Goal: Transaction & Acquisition: Purchase product/service

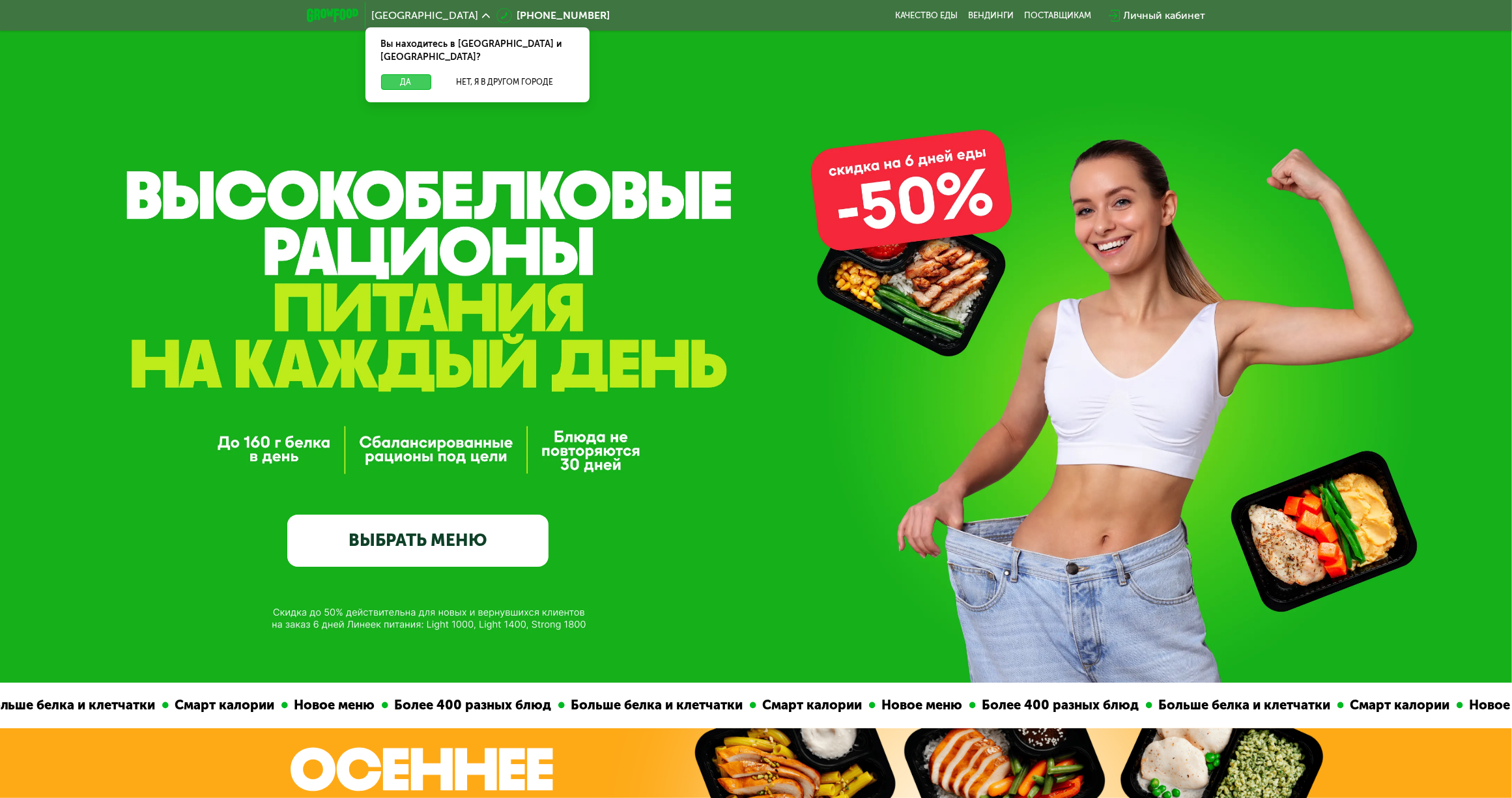
click at [405, 74] on button "Да" at bounding box center [405, 82] width 50 height 15
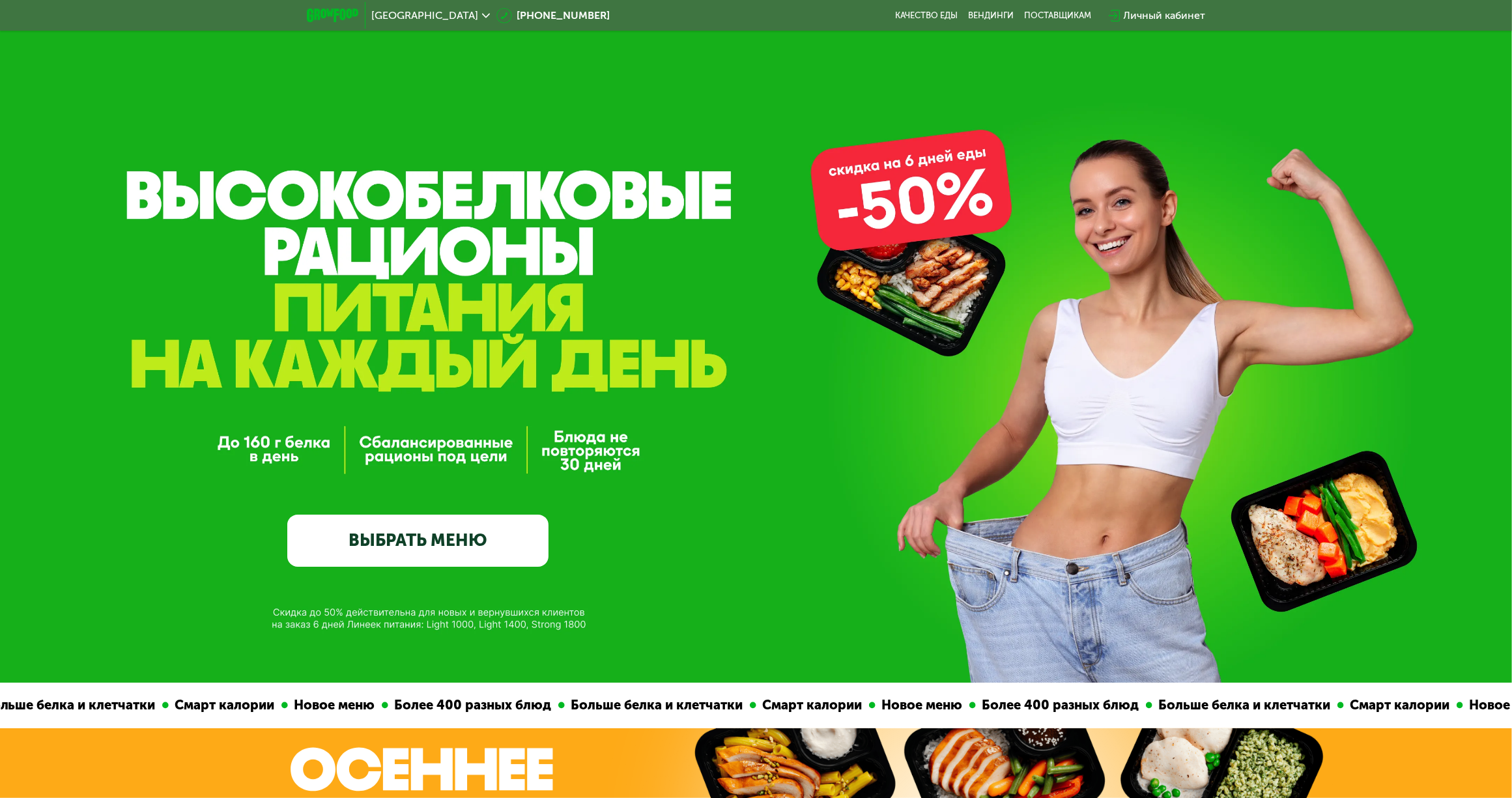
click at [425, 545] on link "ВЫБРАТЬ МЕНЮ" at bounding box center [418, 541] width 261 height 52
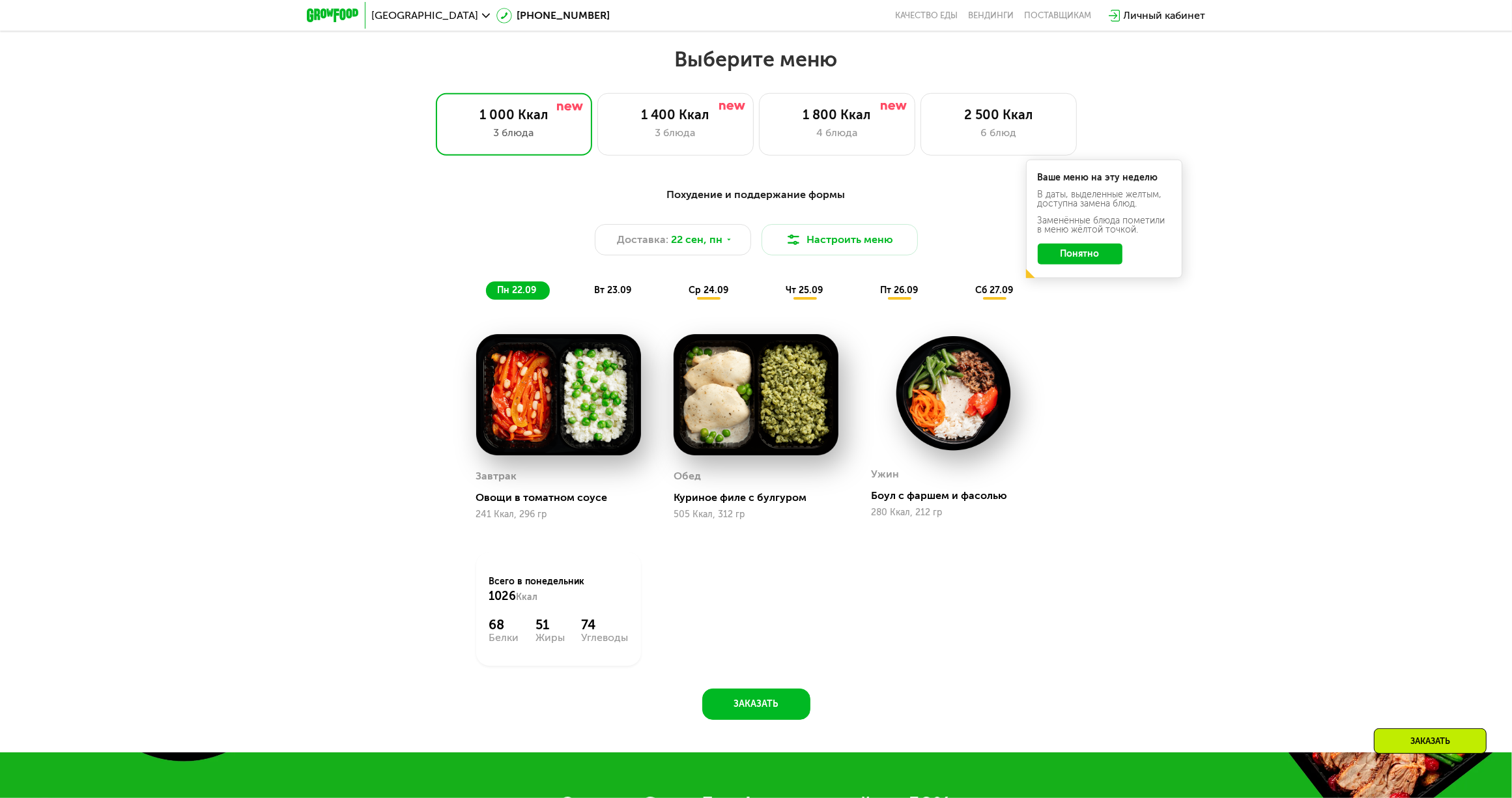
scroll to position [1302, 0]
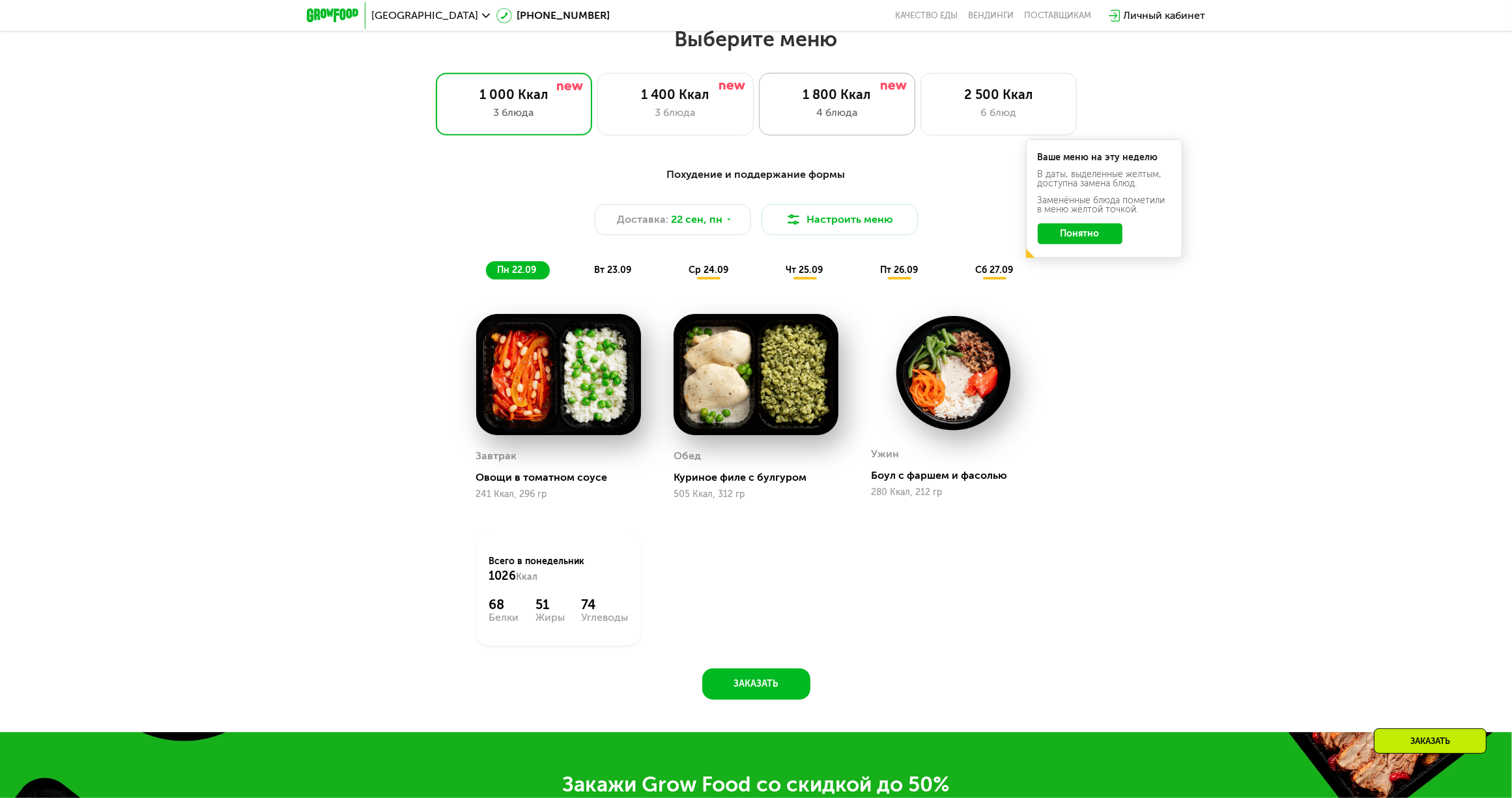
click at [844, 102] on div "1 800 Ккал" at bounding box center [836, 94] width 129 height 15
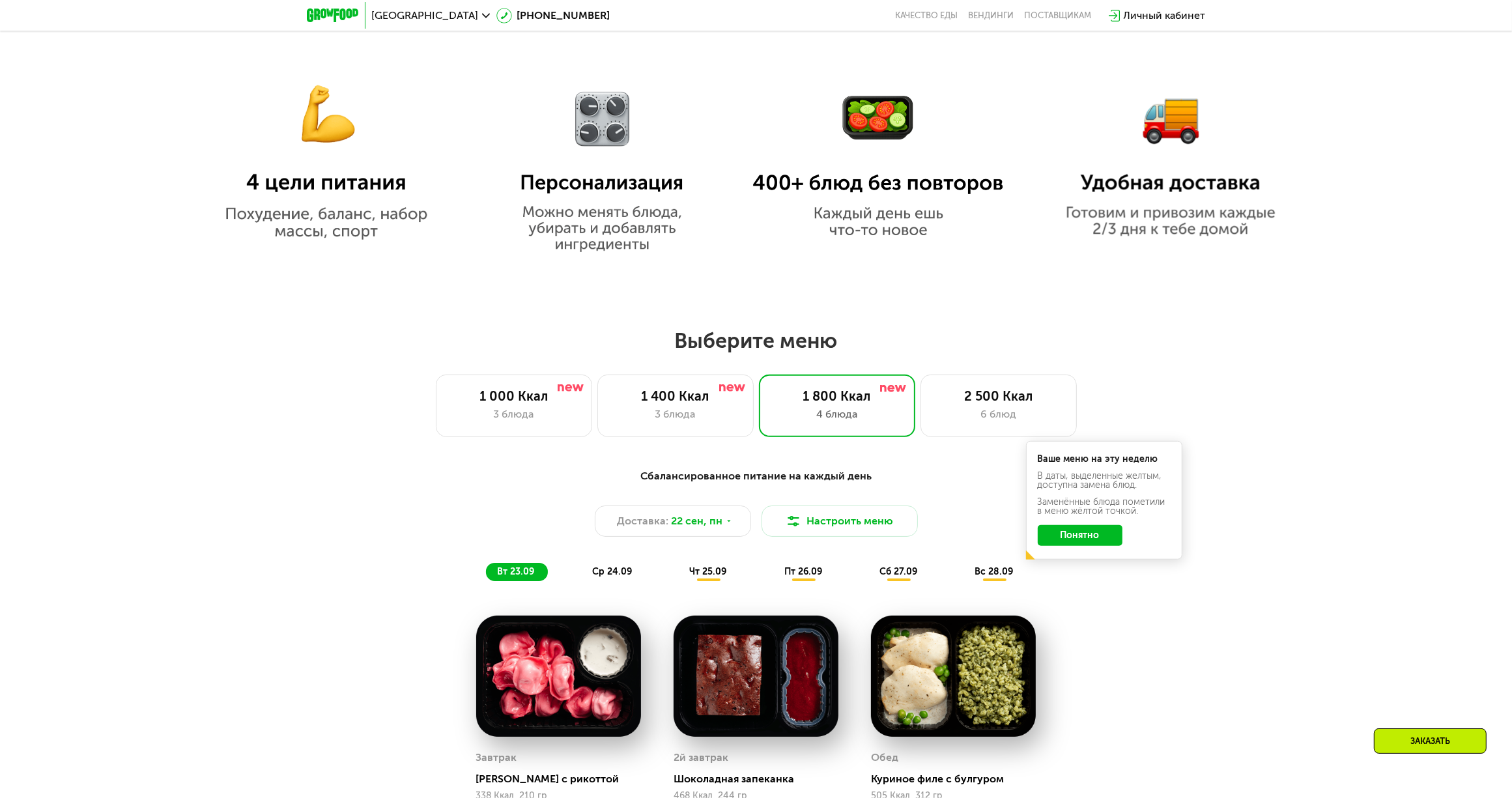
scroll to position [1204, 0]
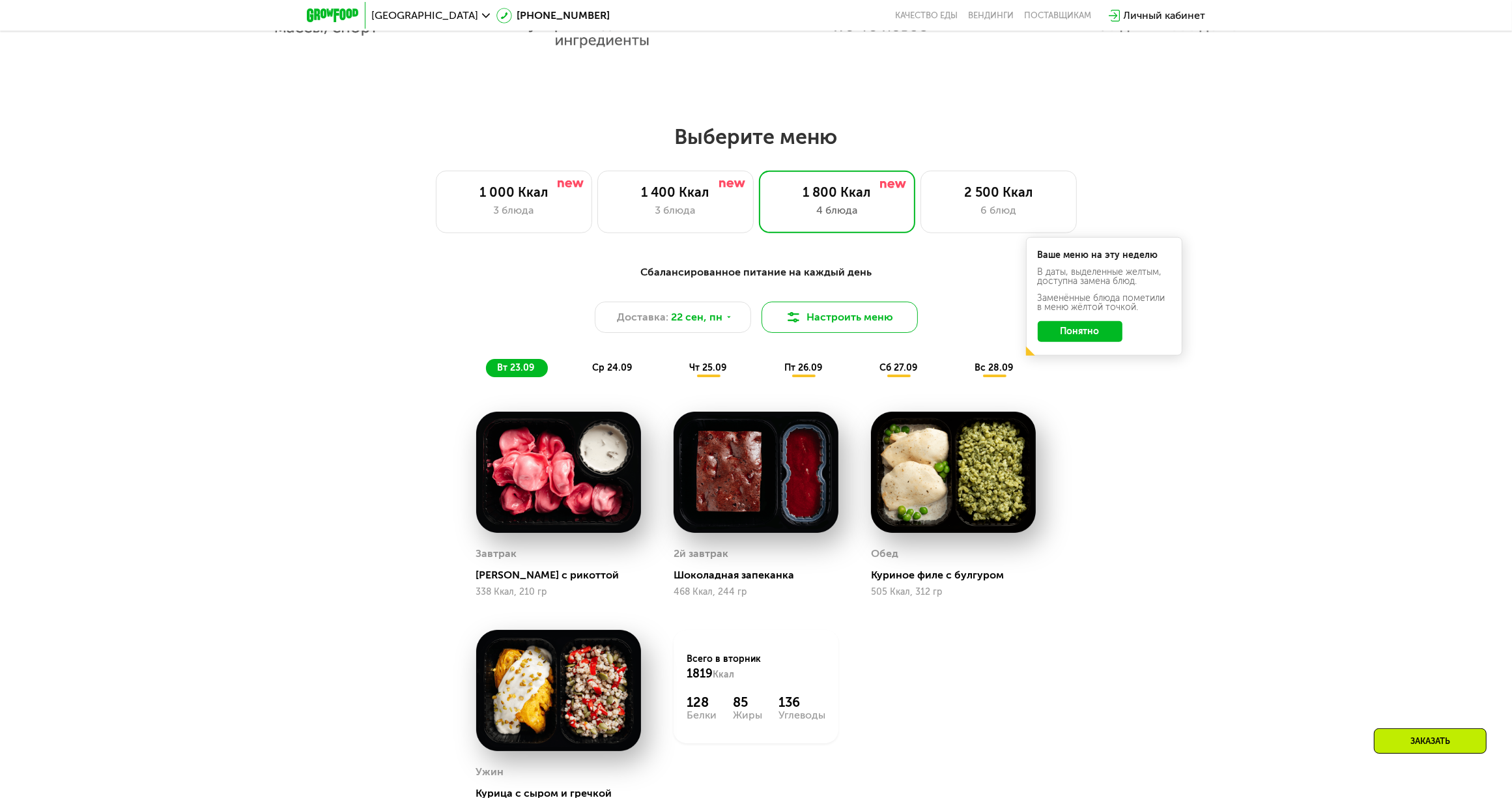
click at [836, 321] on button "Настроить меню" at bounding box center [839, 317] width 157 height 31
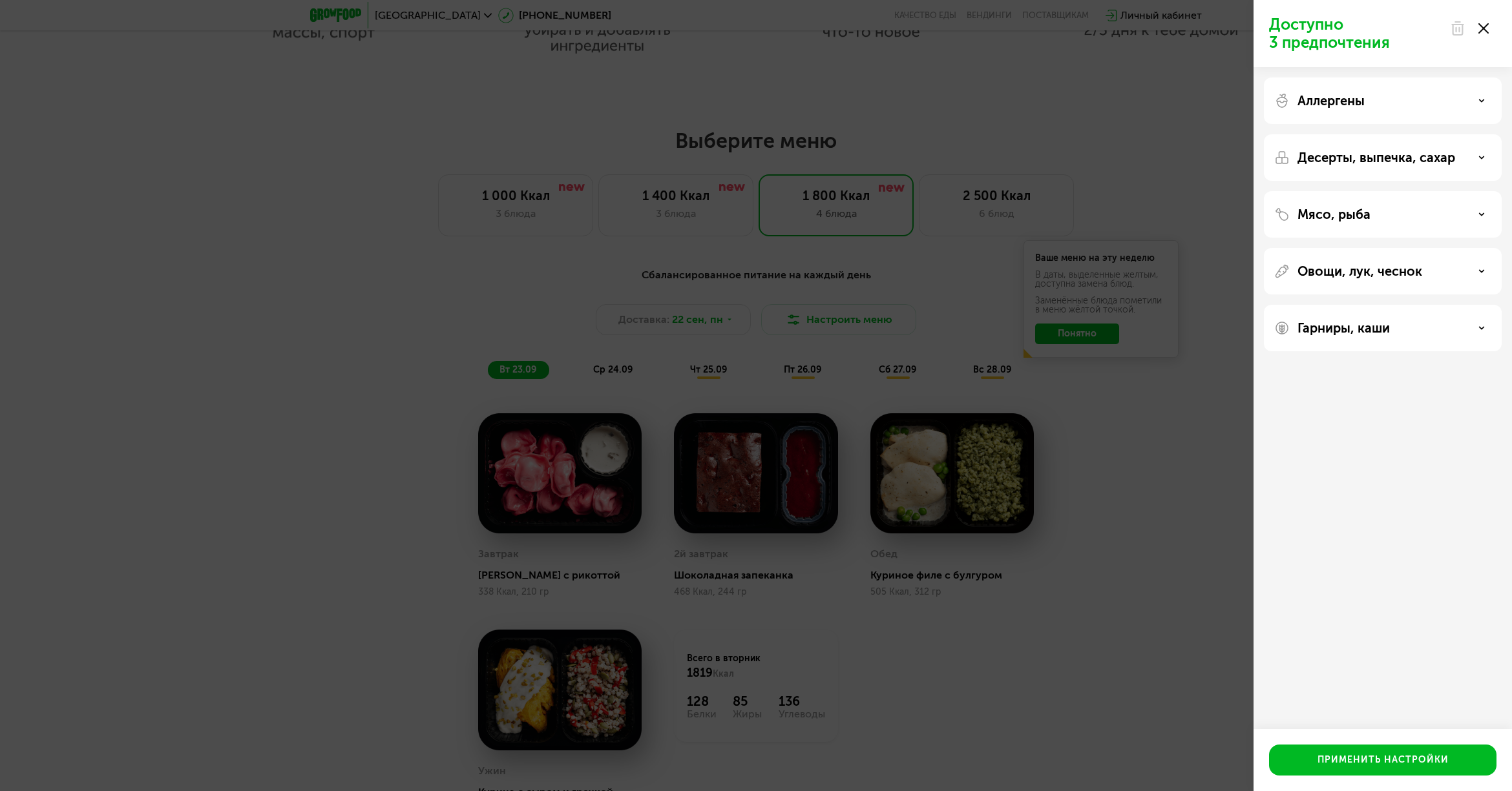
click at [1487, 27] on icon at bounding box center [1483, 28] width 10 height 10
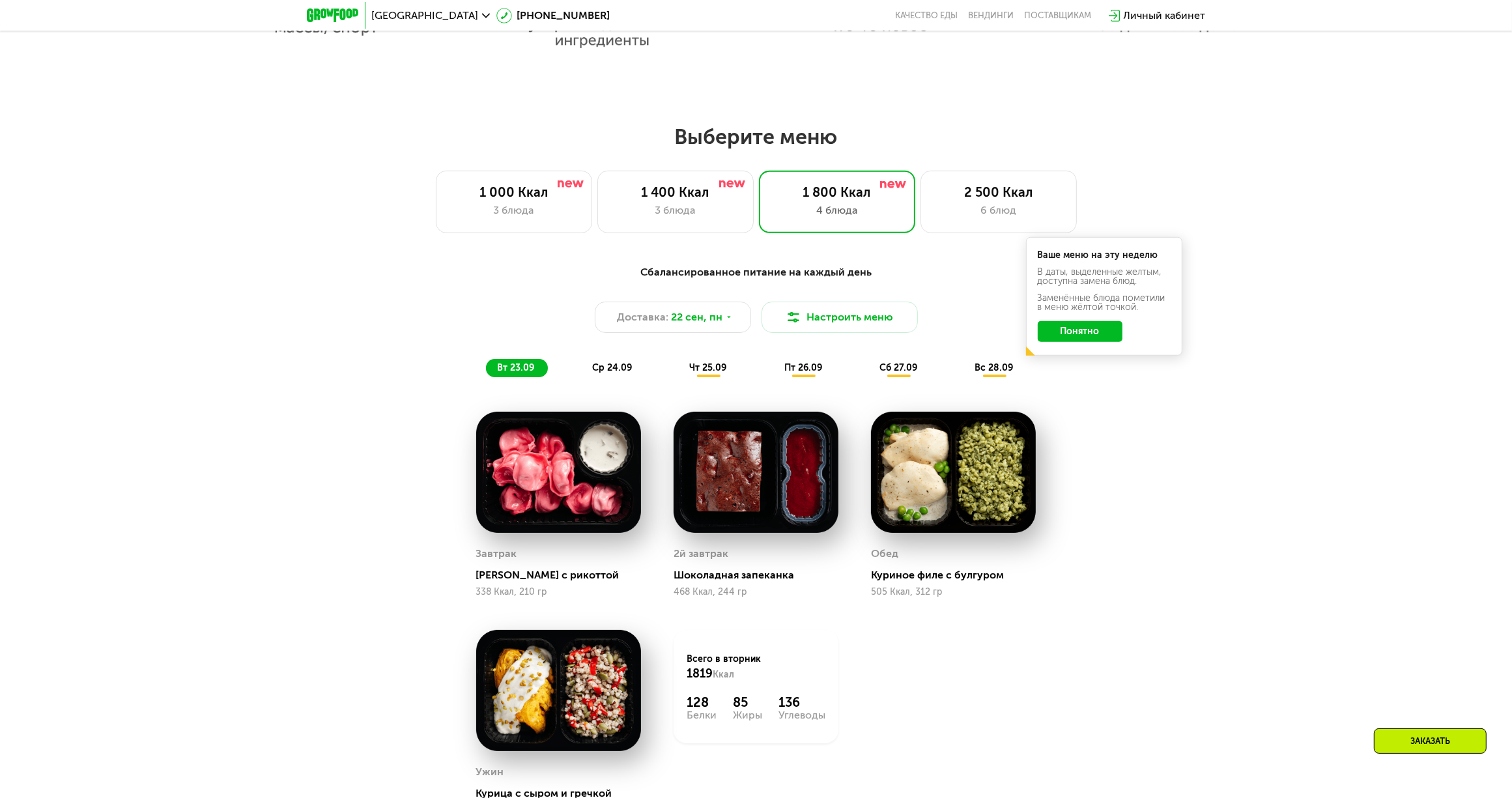
click at [1092, 334] on button "Понятно" at bounding box center [1080, 331] width 84 height 21
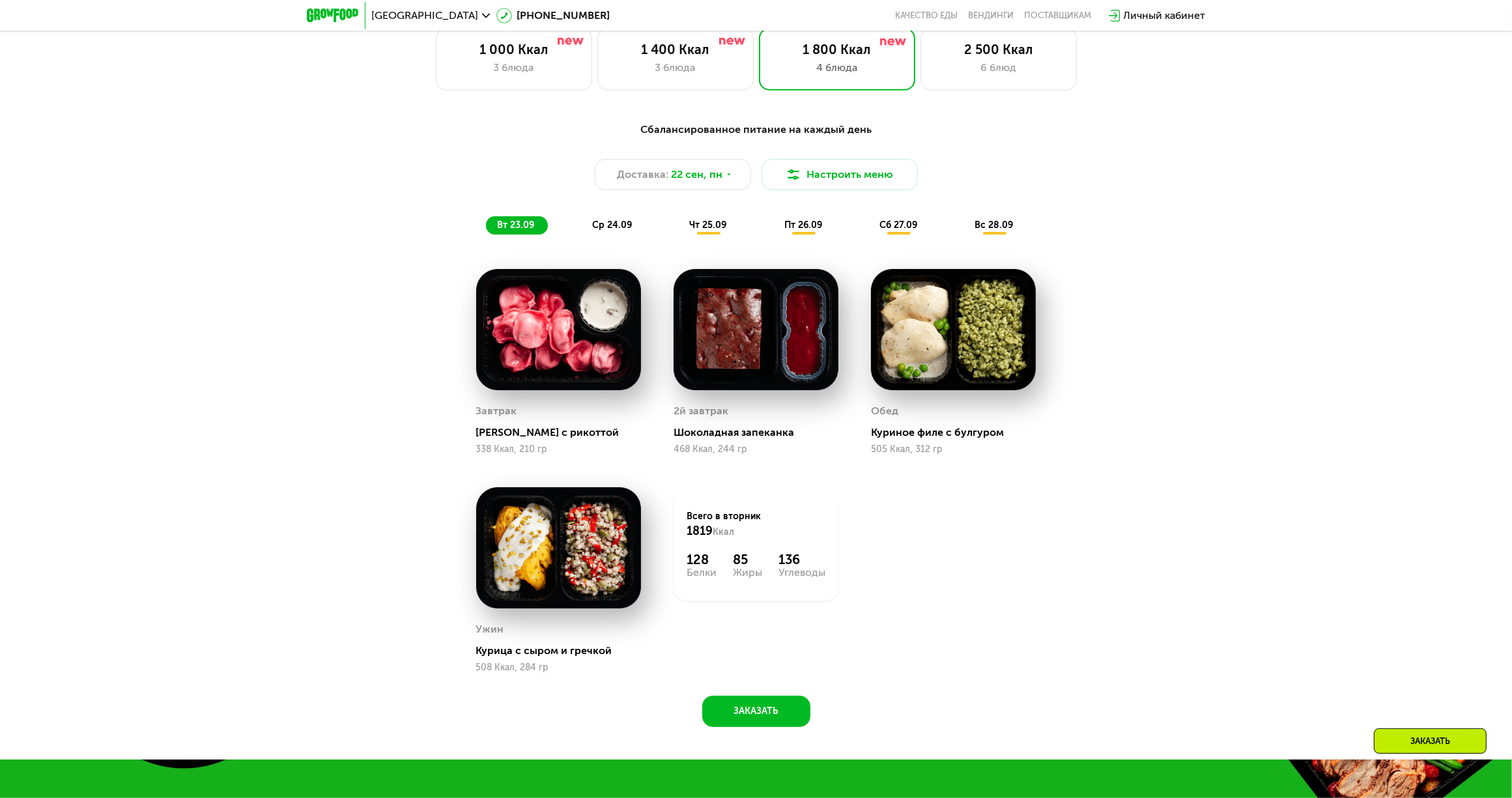
scroll to position [1271, 0]
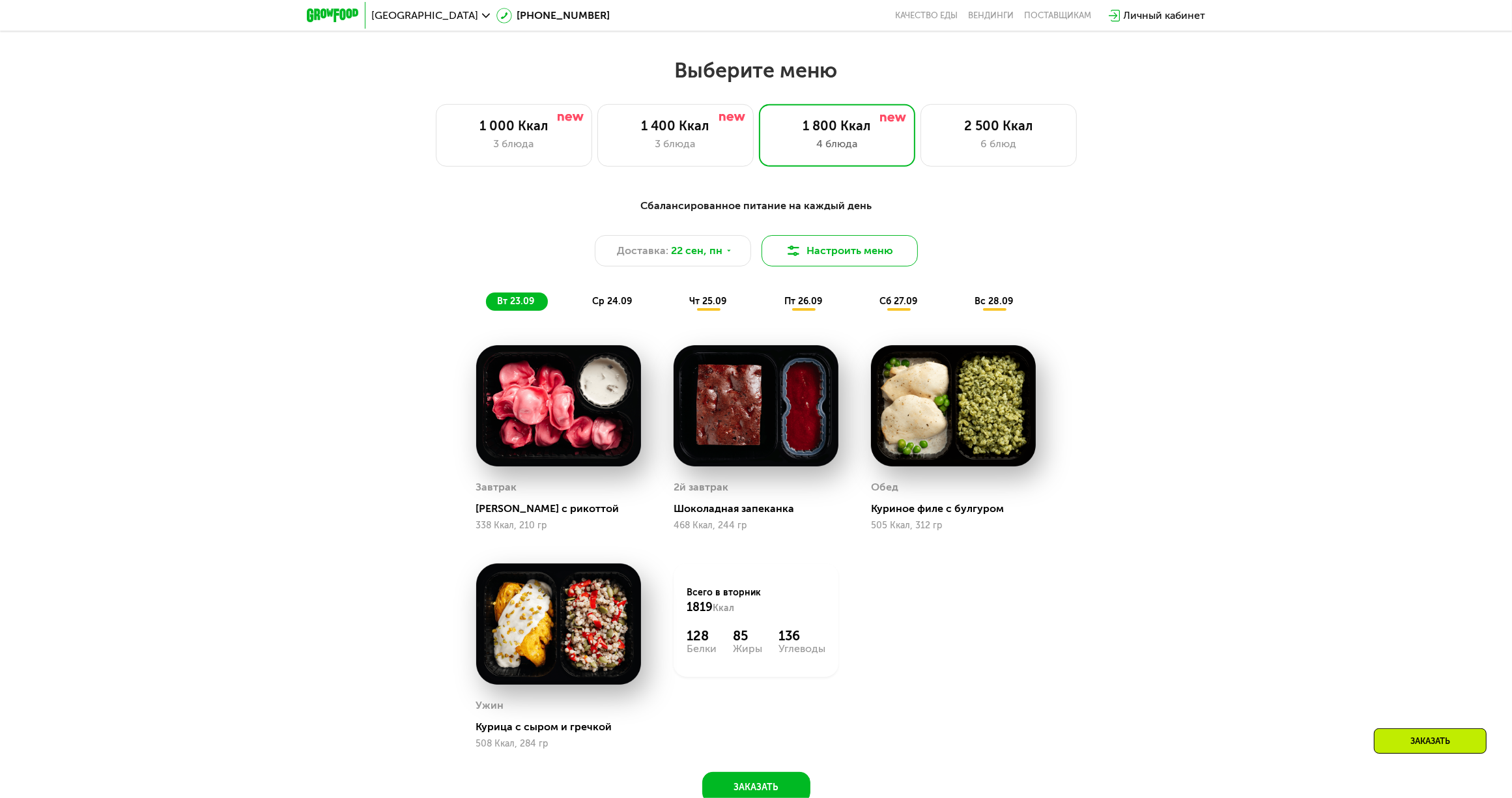
click at [825, 256] on button "Настроить меню" at bounding box center [839, 250] width 157 height 31
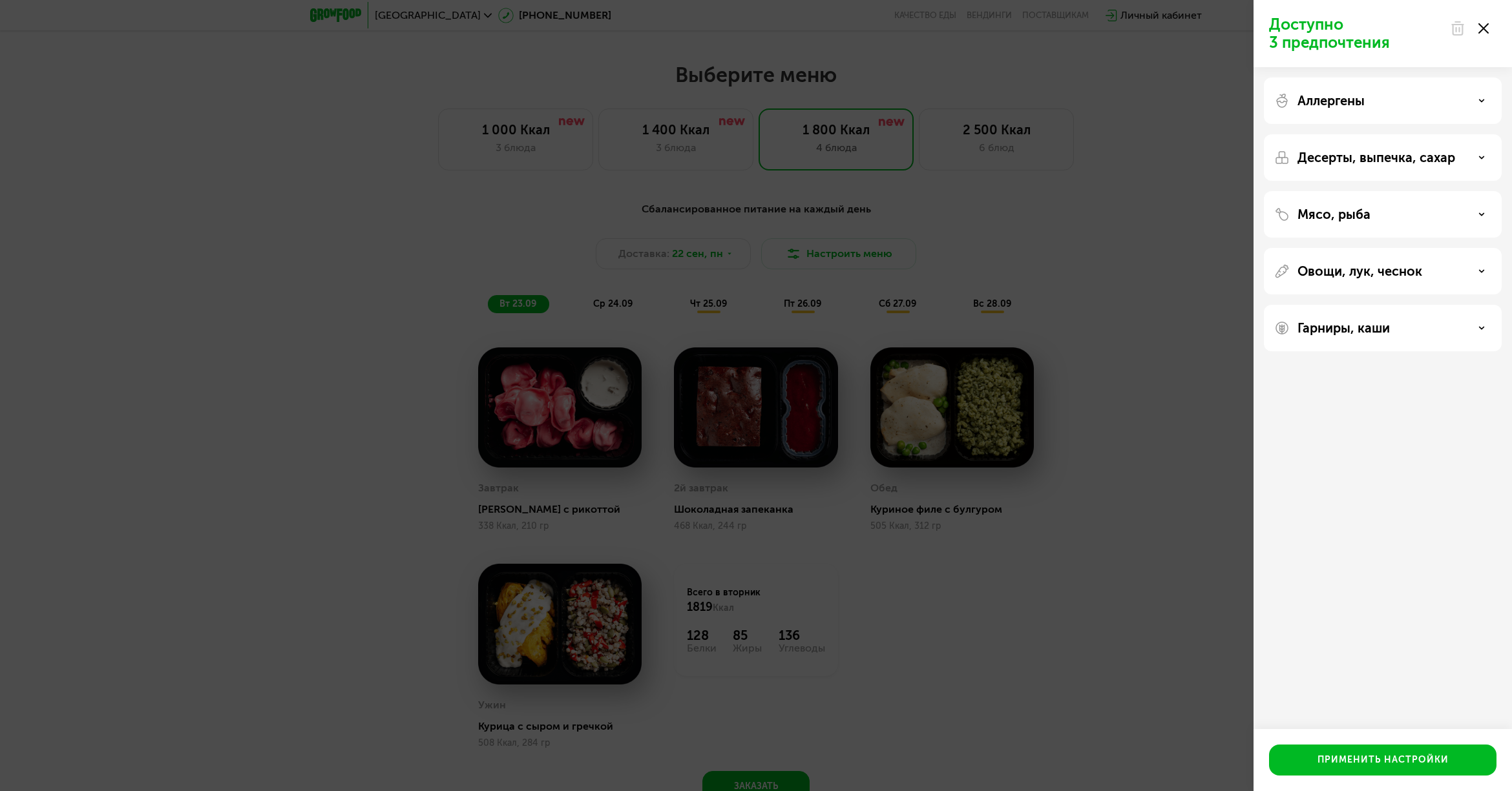
click at [1483, 30] on icon at bounding box center [1483, 28] width 10 height 10
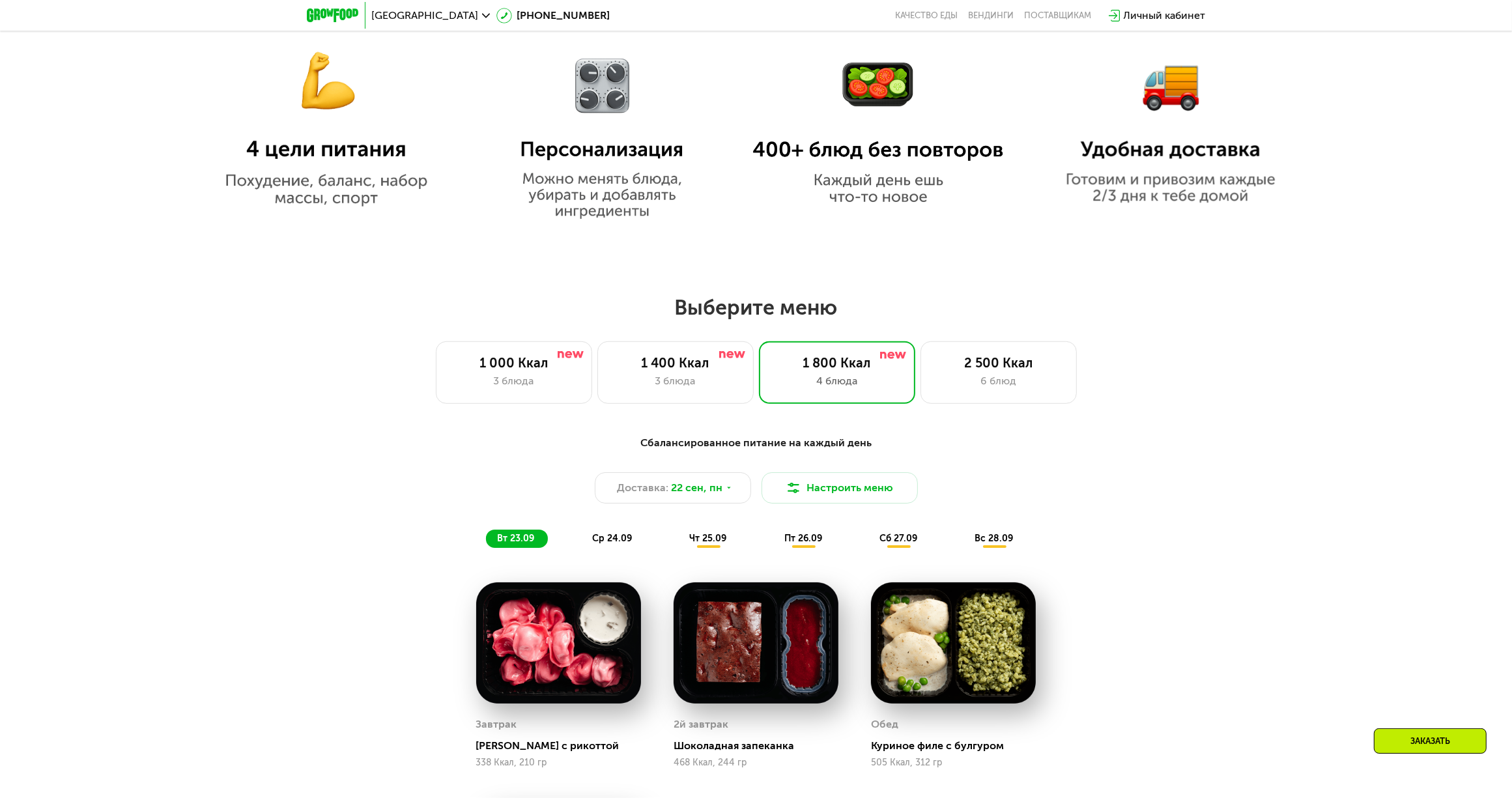
scroll to position [1075, 0]
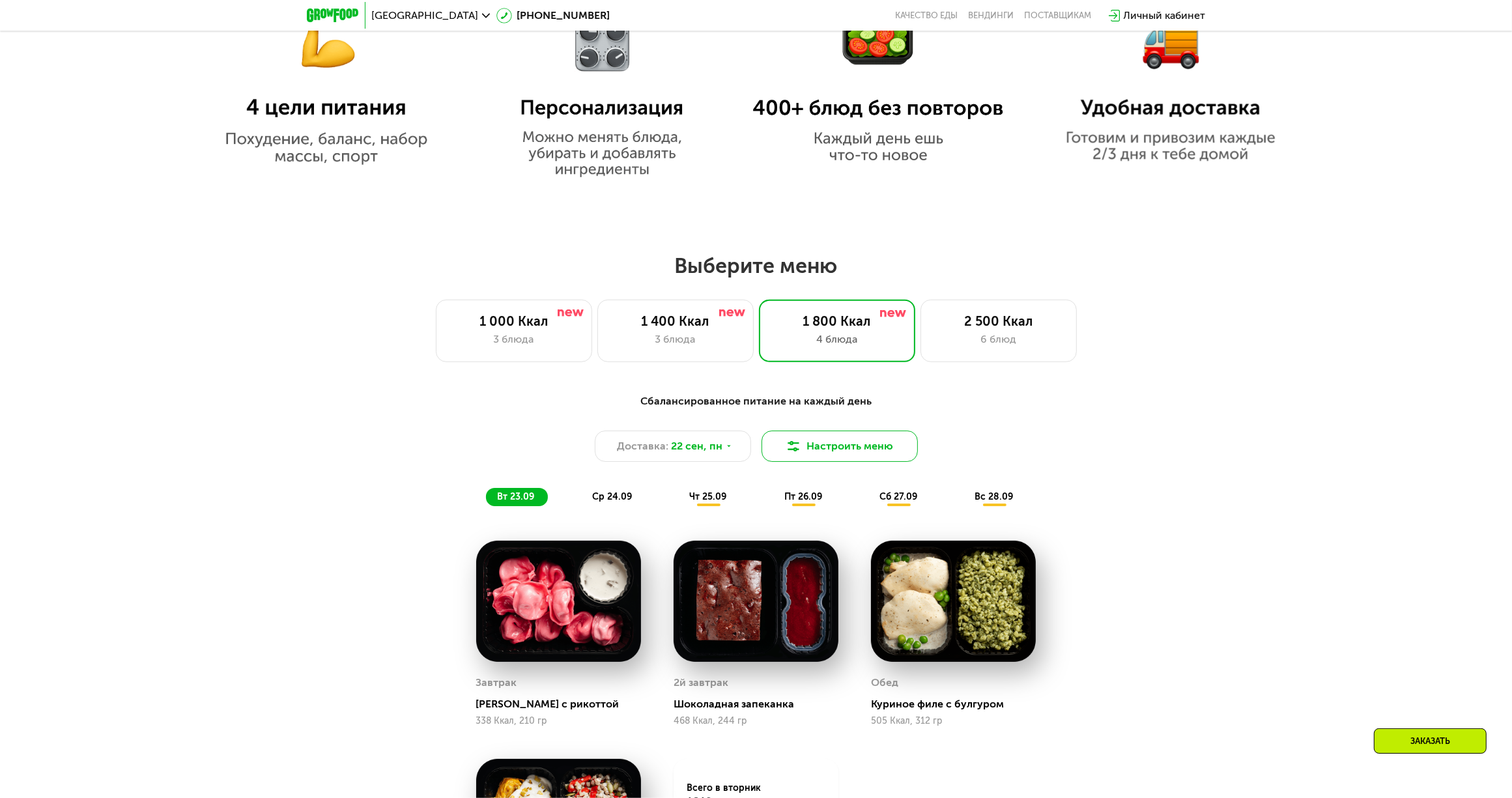
click at [844, 451] on button "Настроить меню" at bounding box center [839, 446] width 157 height 31
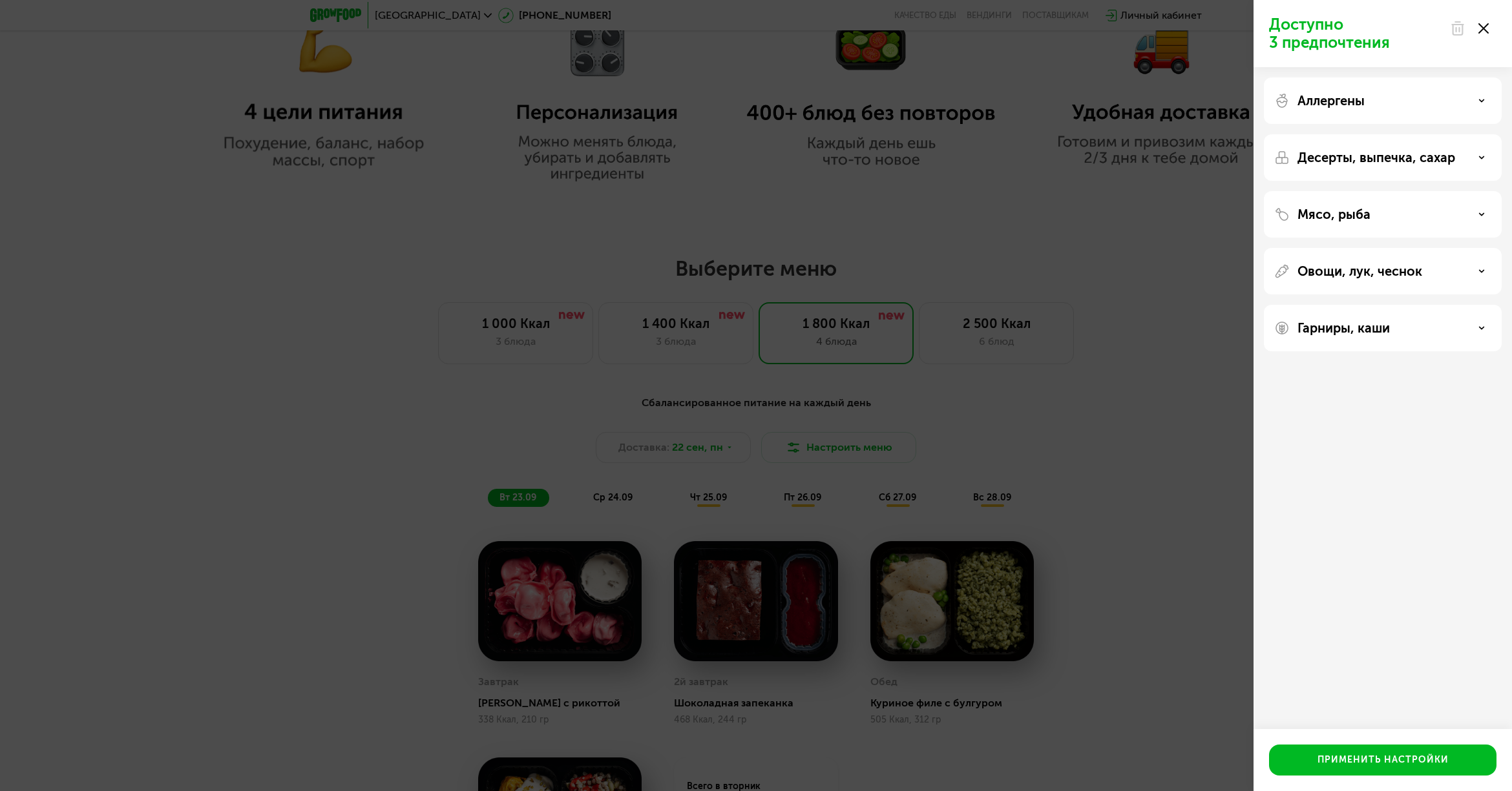
click at [1370, 100] on div "Аллергены" at bounding box center [1382, 100] width 217 height 15
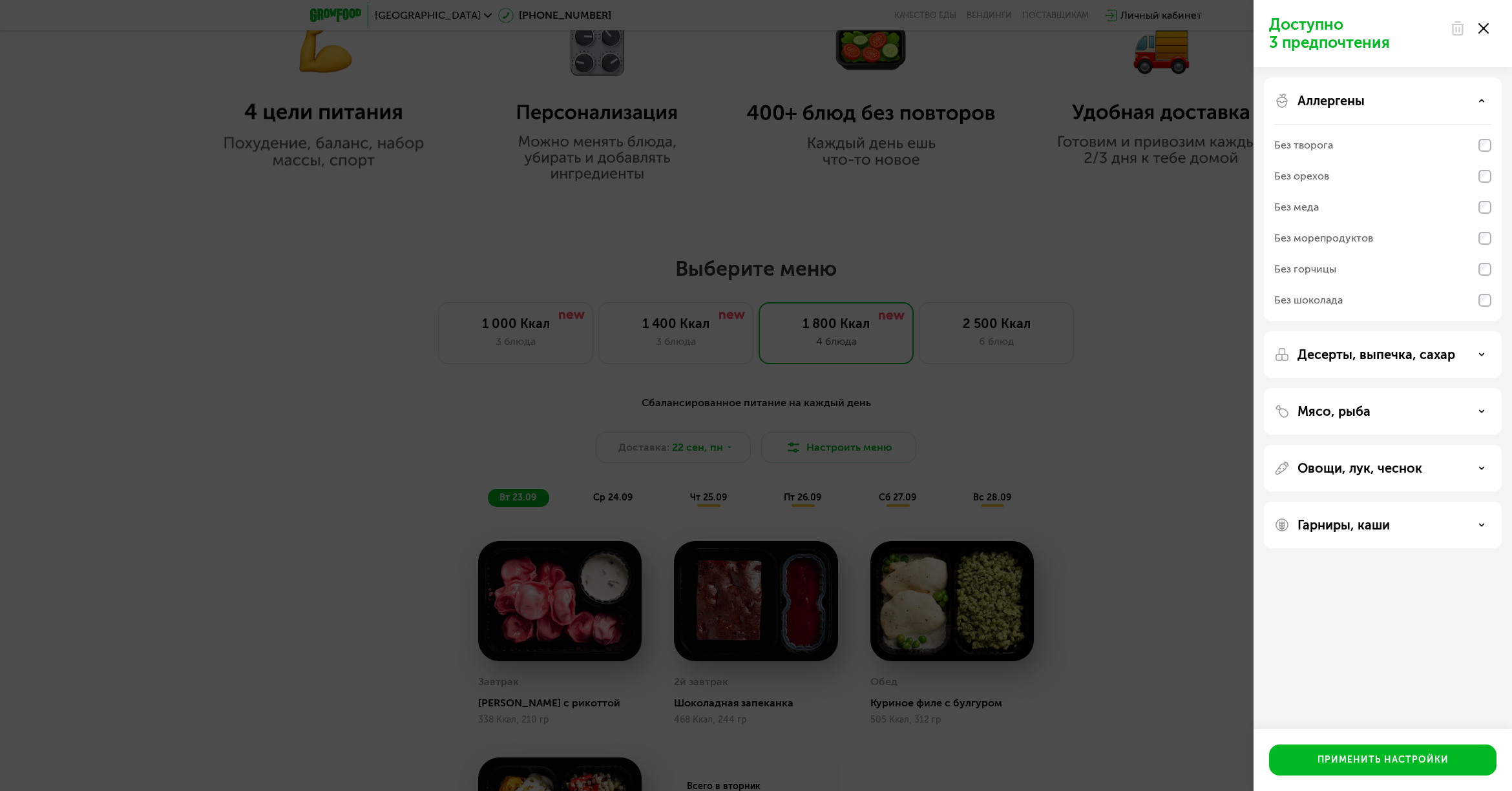
click at [1364, 97] on p "Аллергены" at bounding box center [1331, 100] width 67 height 15
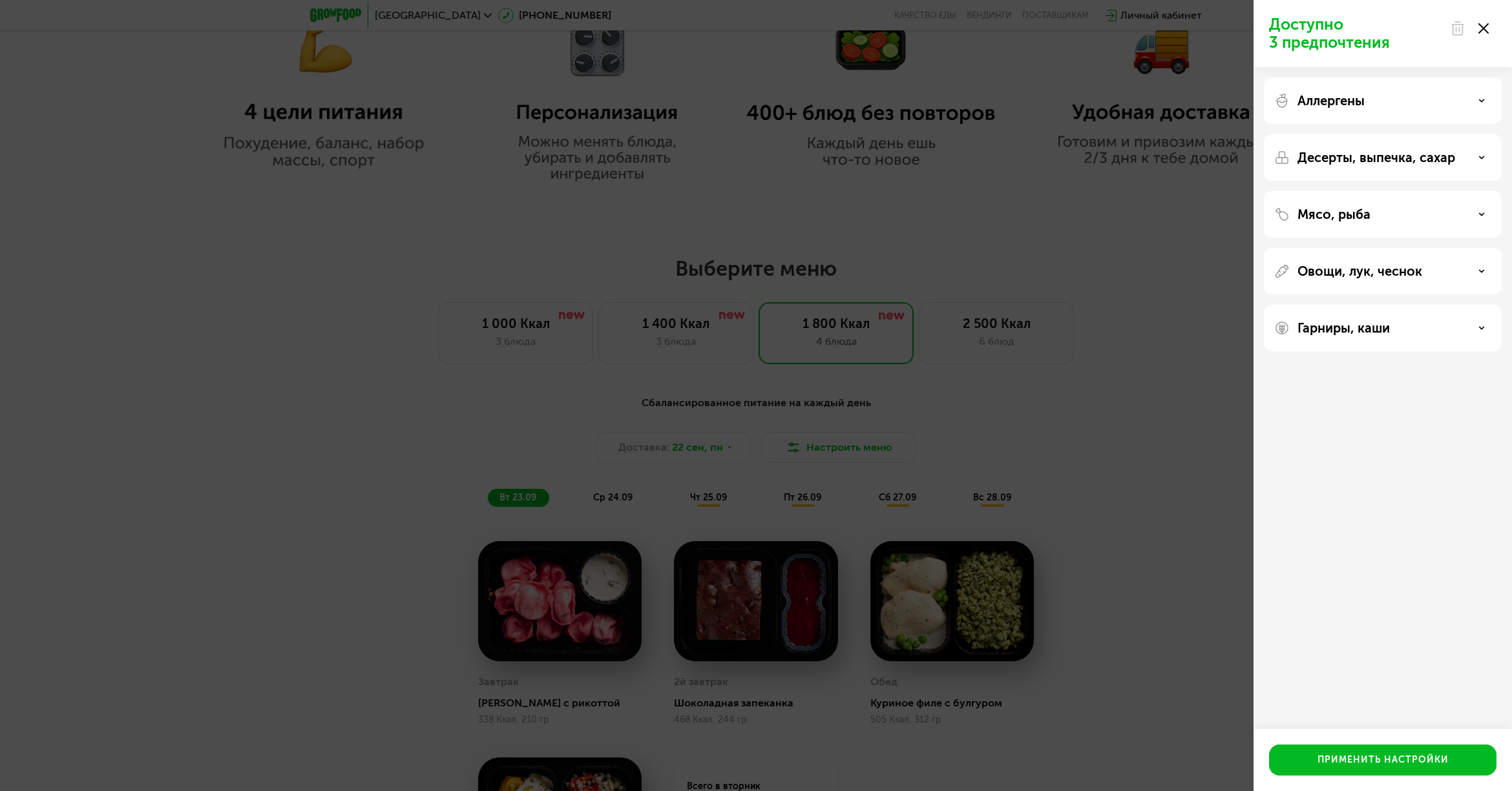
click at [1357, 163] on p "Десерты, выпечка, сахар" at bounding box center [1376, 157] width 157 height 15
click at [1357, 157] on p "Десерты, выпечка, сахар" at bounding box center [1376, 157] width 157 height 15
click at [1348, 211] on p "Мясо, рыба" at bounding box center [1334, 214] width 73 height 15
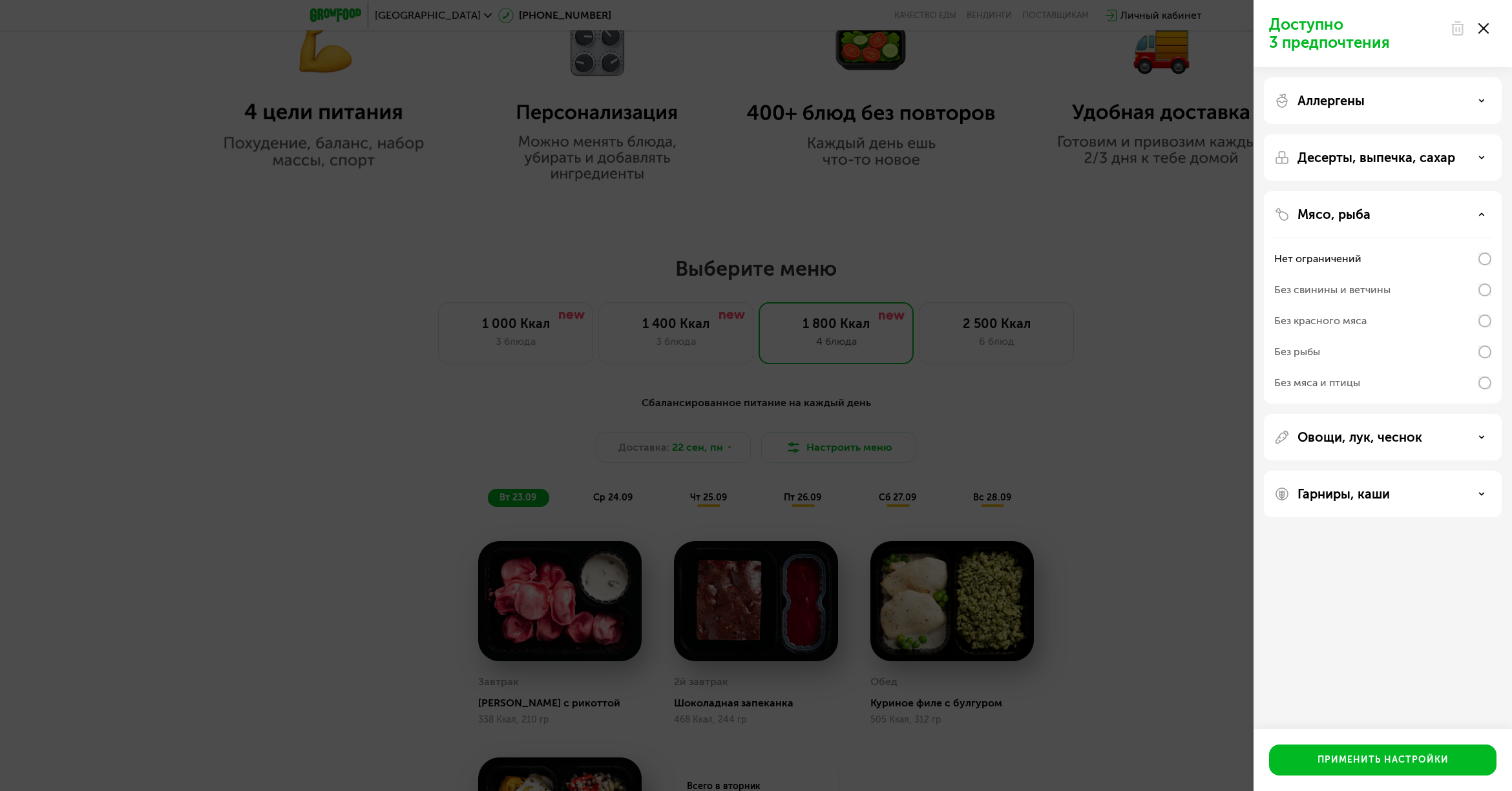
click at [1348, 211] on p "Мясо, рыба" at bounding box center [1334, 214] width 73 height 15
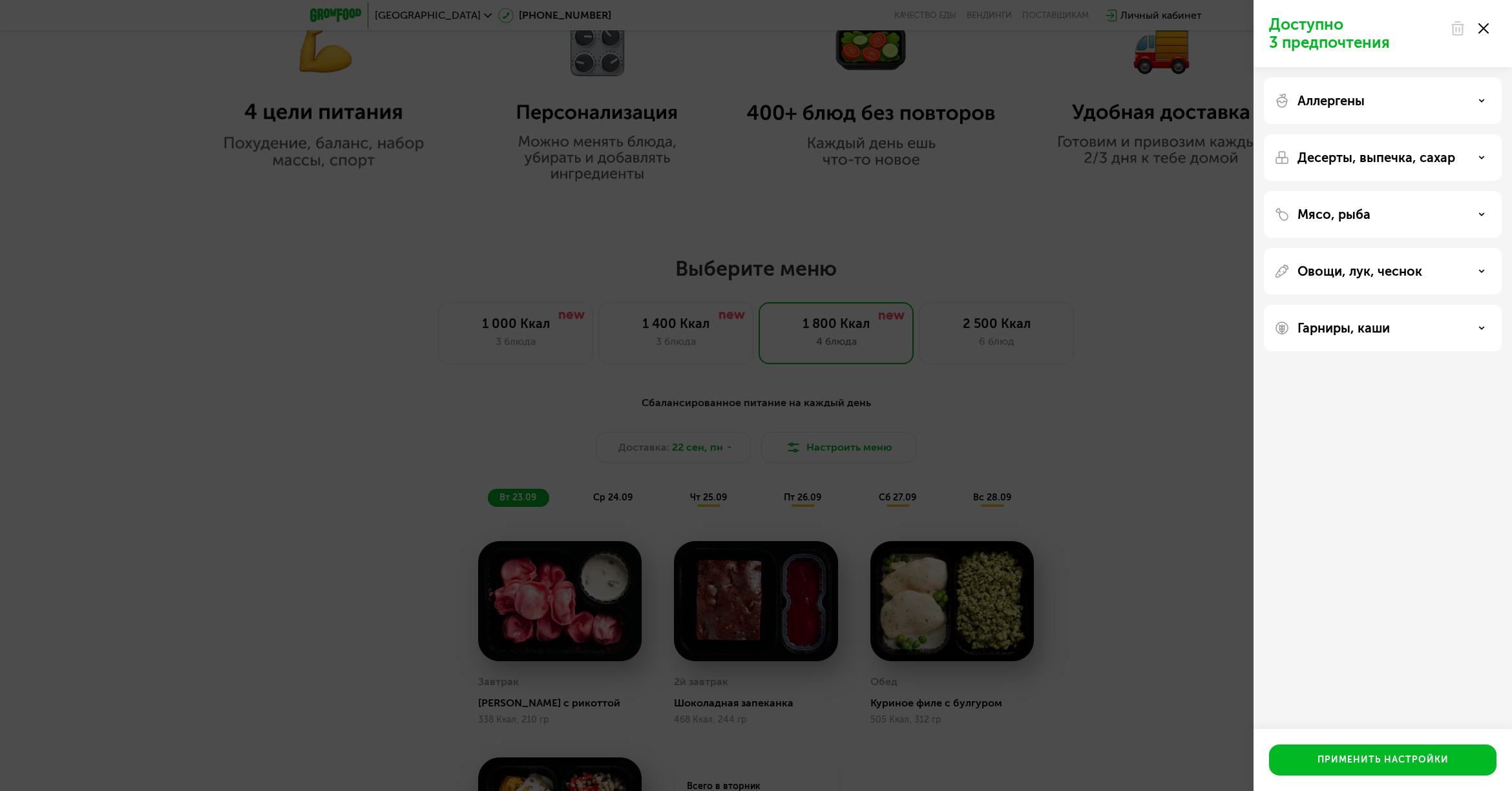
click at [1344, 94] on p "Аллергены" at bounding box center [1331, 100] width 67 height 15
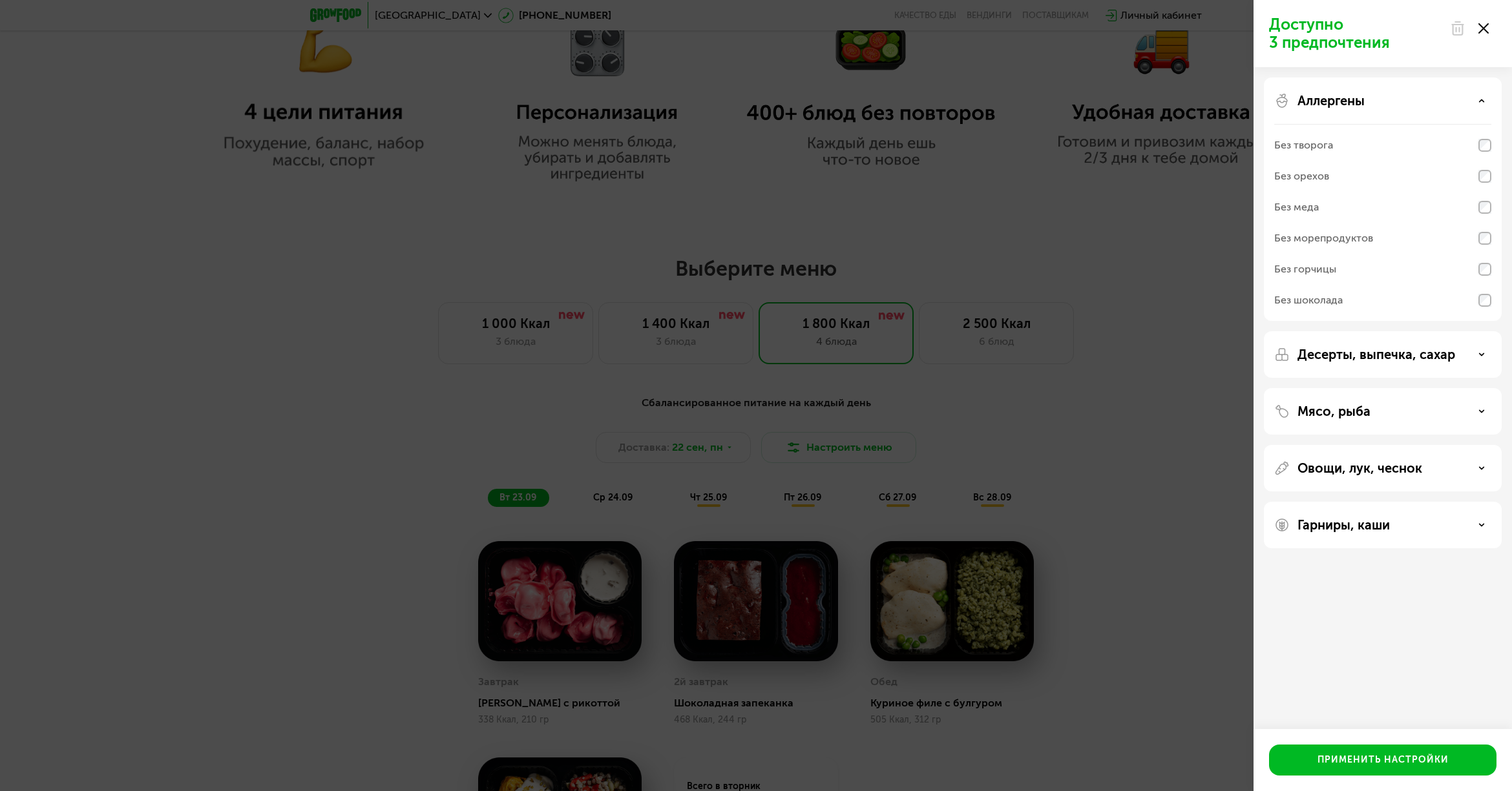
click at [1342, 97] on p "Аллергены" at bounding box center [1331, 100] width 67 height 15
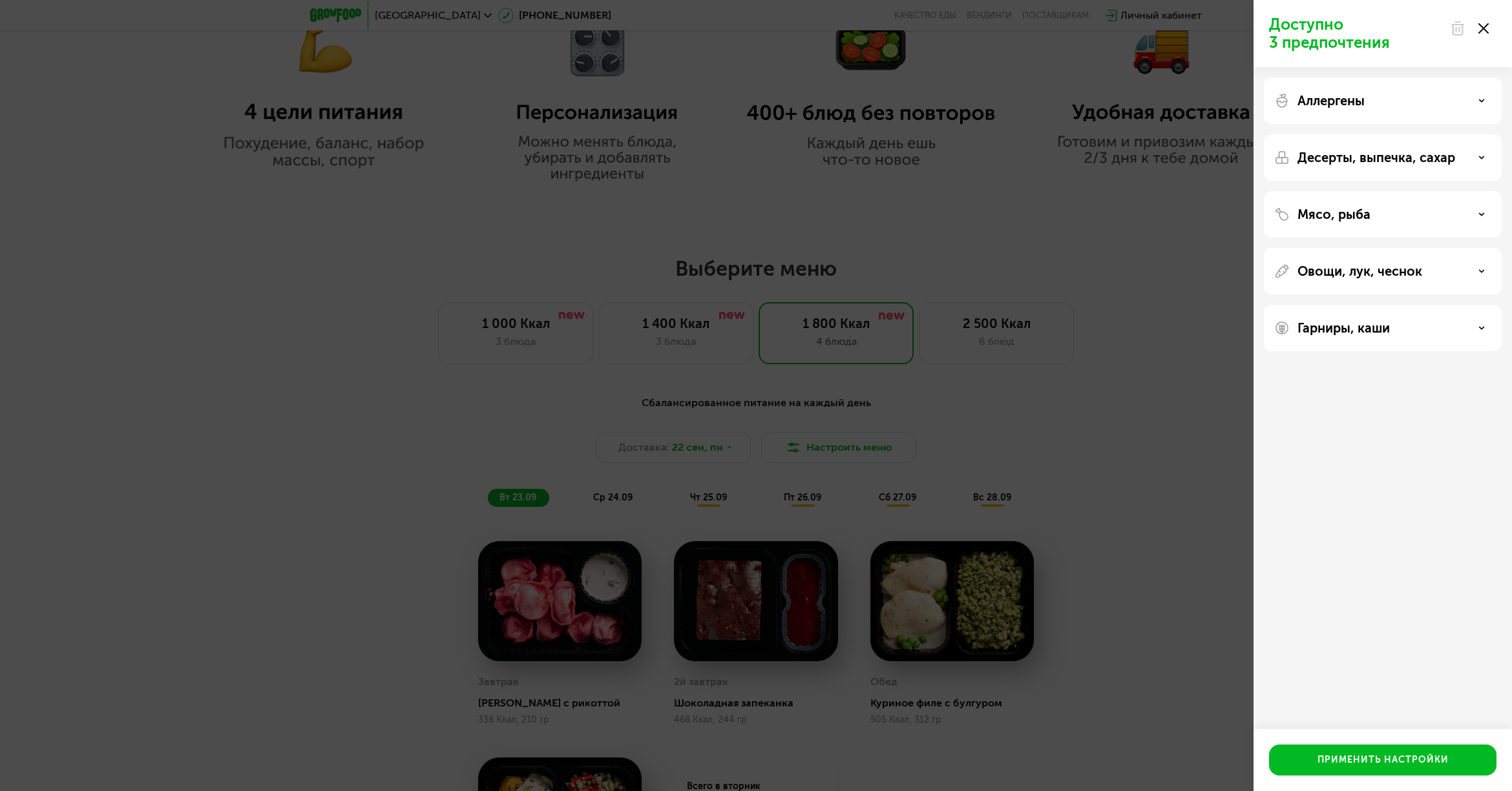
click at [1331, 273] on p "Овощи, лук, чеснок" at bounding box center [1360, 271] width 125 height 15
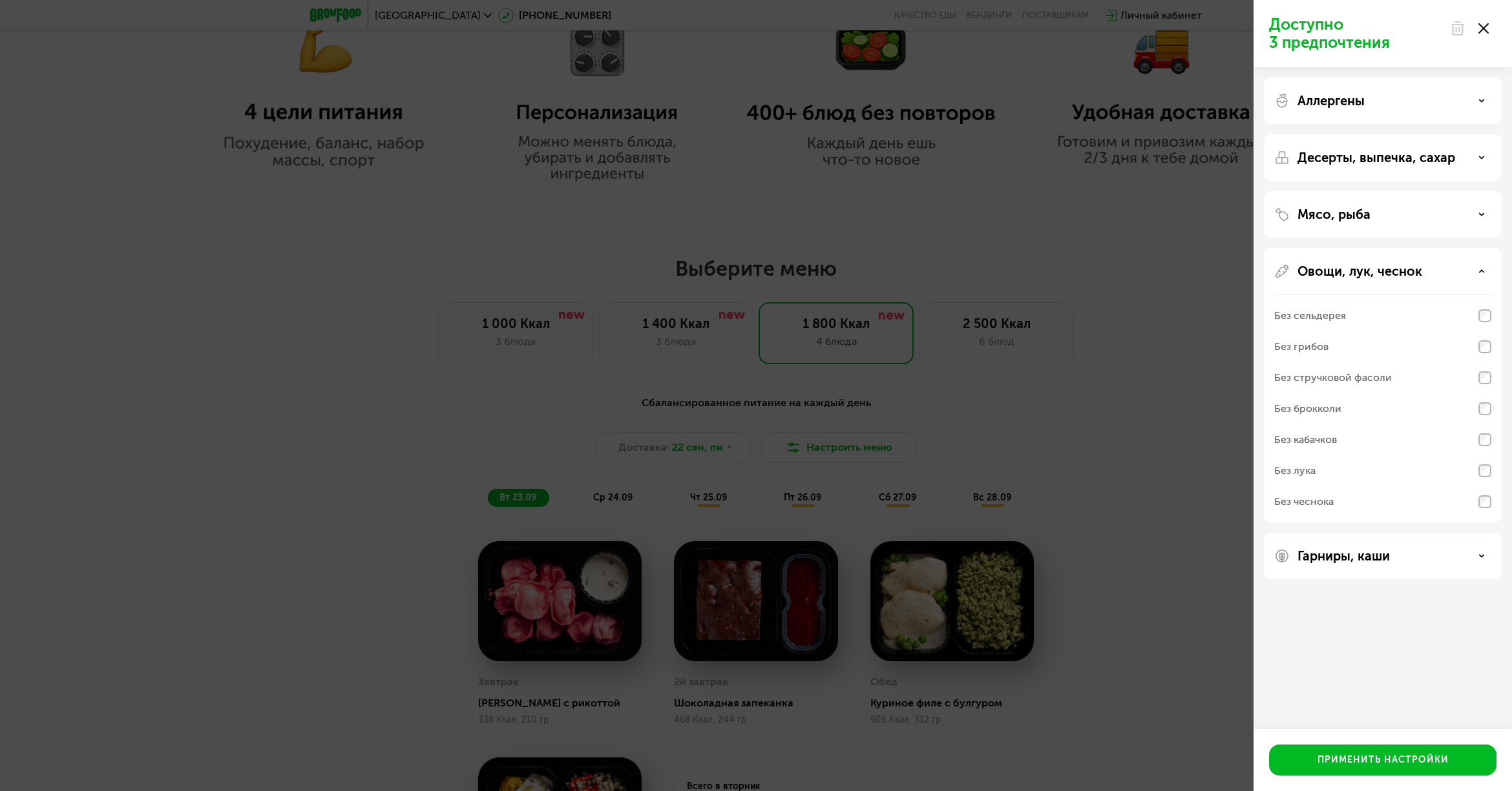
click at [1334, 269] on p "Овощи, лук, чеснок" at bounding box center [1360, 271] width 125 height 15
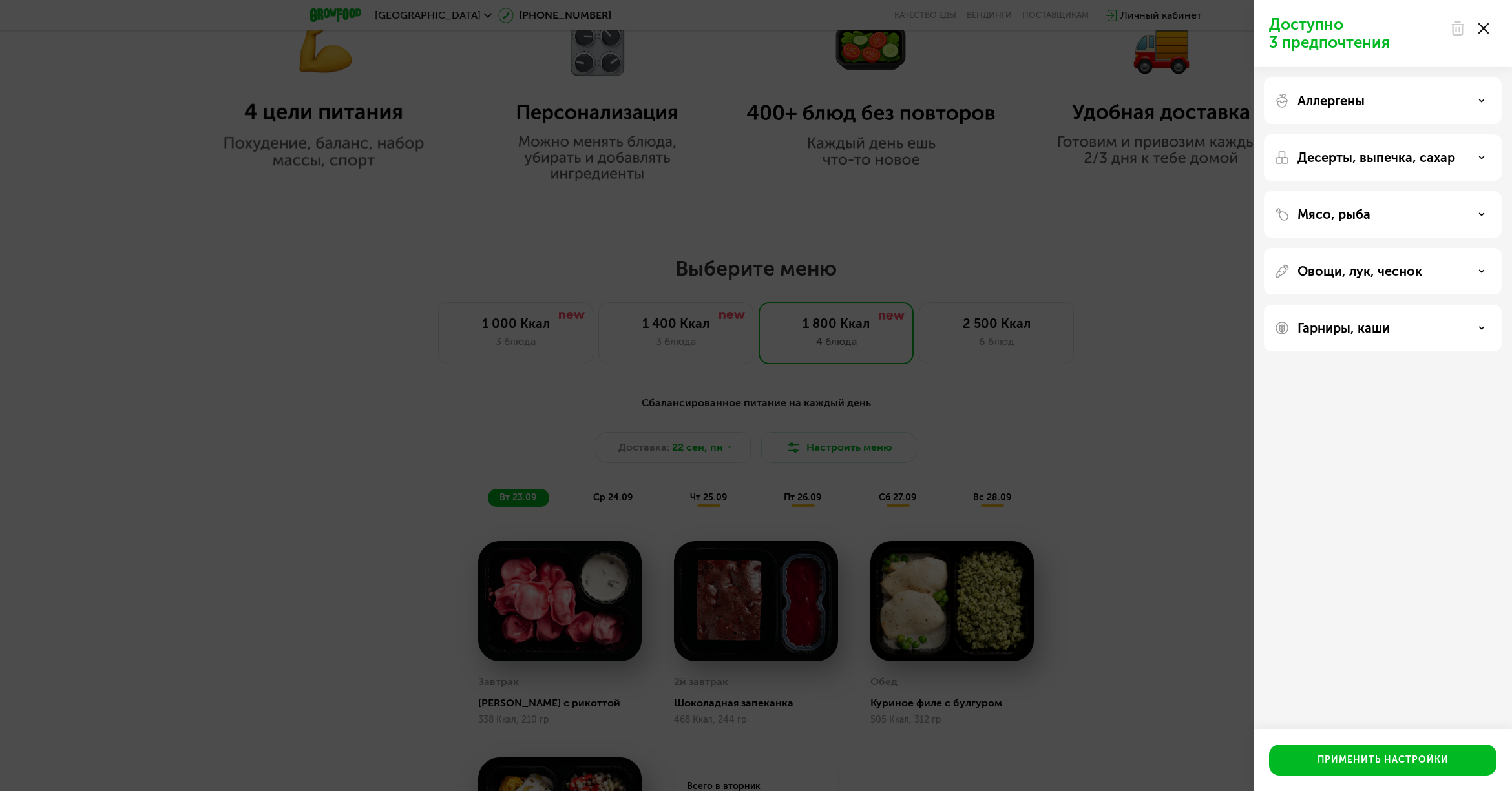
click at [1347, 318] on div "Гарниры, каши" at bounding box center [1382, 328] width 238 height 46
click at [1373, 329] on p "Гарниры, каши" at bounding box center [1344, 328] width 92 height 15
click at [1375, 323] on p "Гарниры, каши" at bounding box center [1344, 328] width 92 height 15
click at [1370, 533] on div "Доступно 3 предпочтения Аллергены Десерты, выпечка, сахар Мясо, рыба Овощи, лук…" at bounding box center [1383, 396] width 258 height 791
click at [1194, 496] on div "Доступно 3 предпочтения Аллергены Десерты, выпечка, сахар Мясо, рыба Овощи, лук…" at bounding box center [756, 396] width 1512 height 791
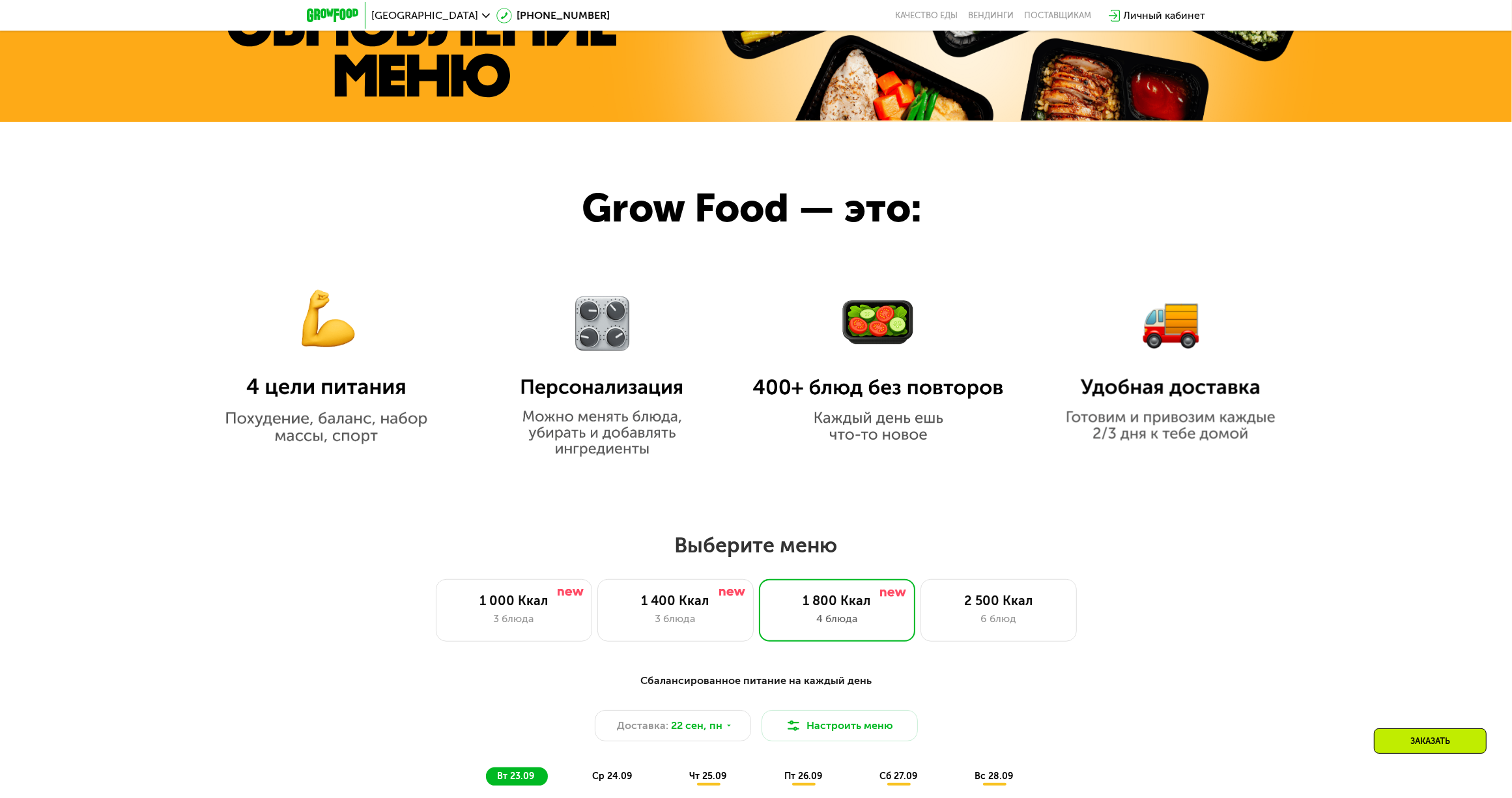
scroll to position [782, 0]
